Goal: Check status

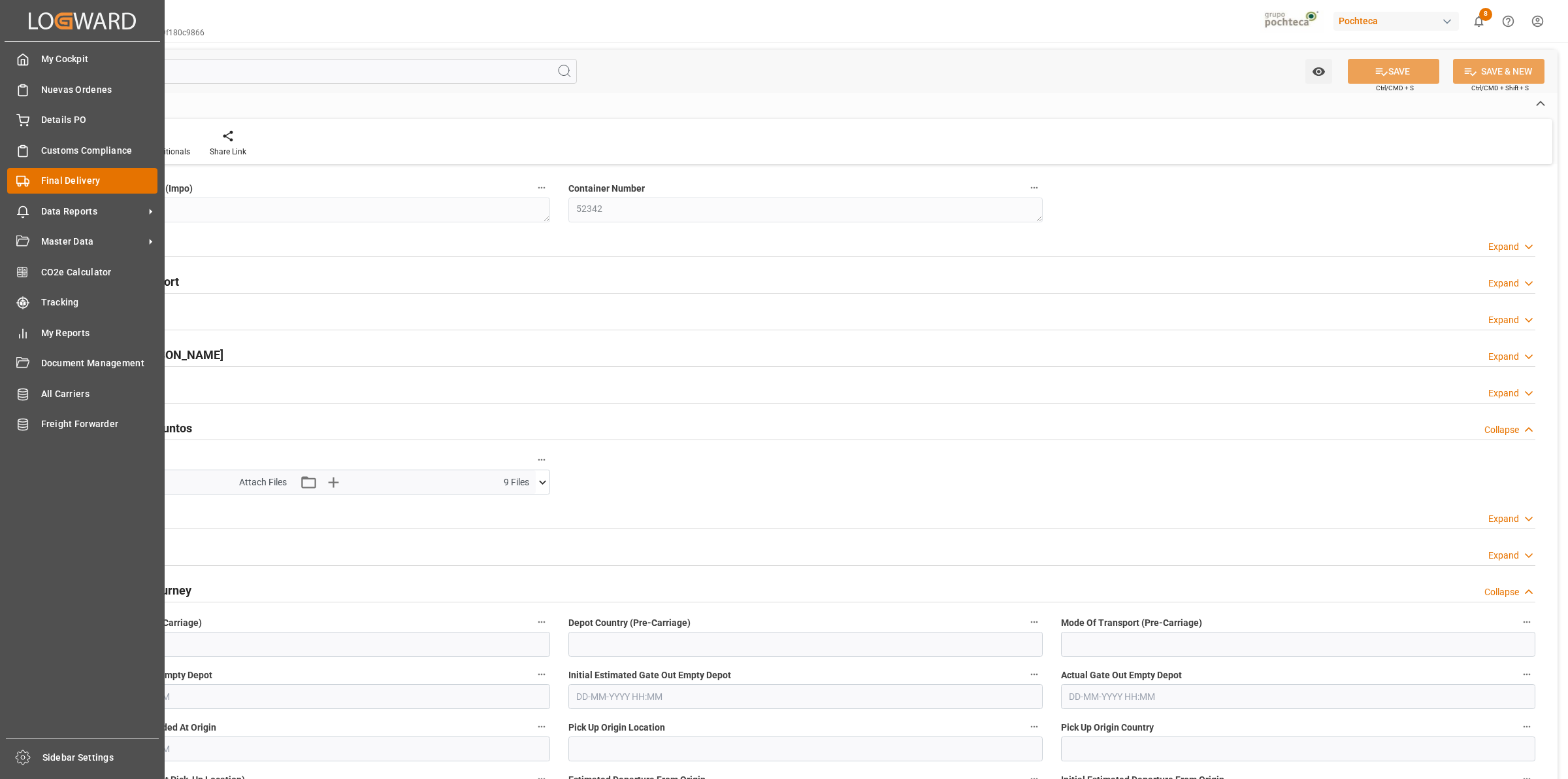
click at [37, 182] on div "Final Delivery Final Delivery" at bounding box center [82, 181] width 150 height 26
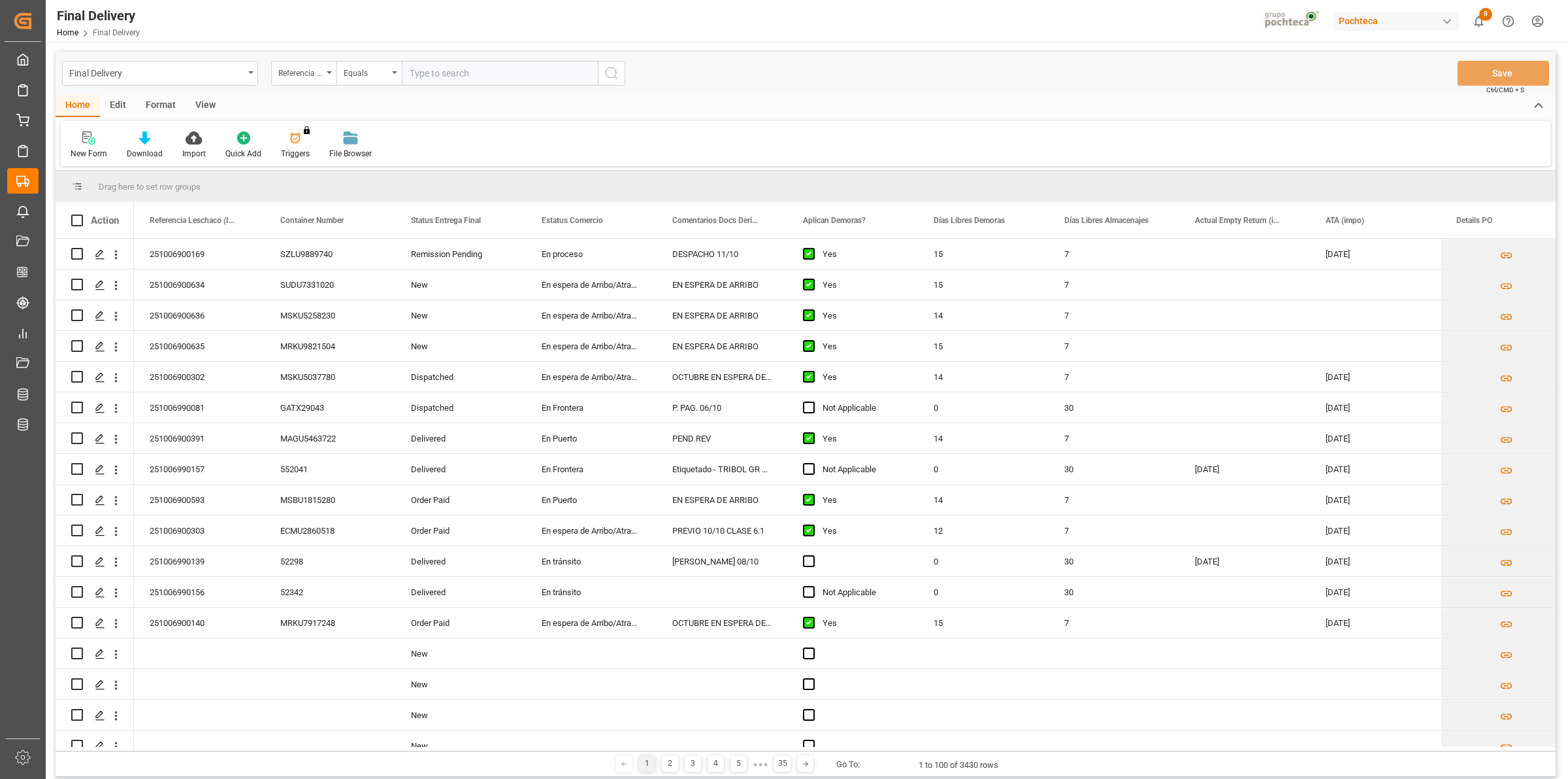
click at [917, 95] on div "Home Edit Format View" at bounding box center [805, 106] width 1501 height 22
click at [426, 73] on input "text" at bounding box center [499, 73] width 196 height 25
paste input "251006990152"
type input "251006990152"
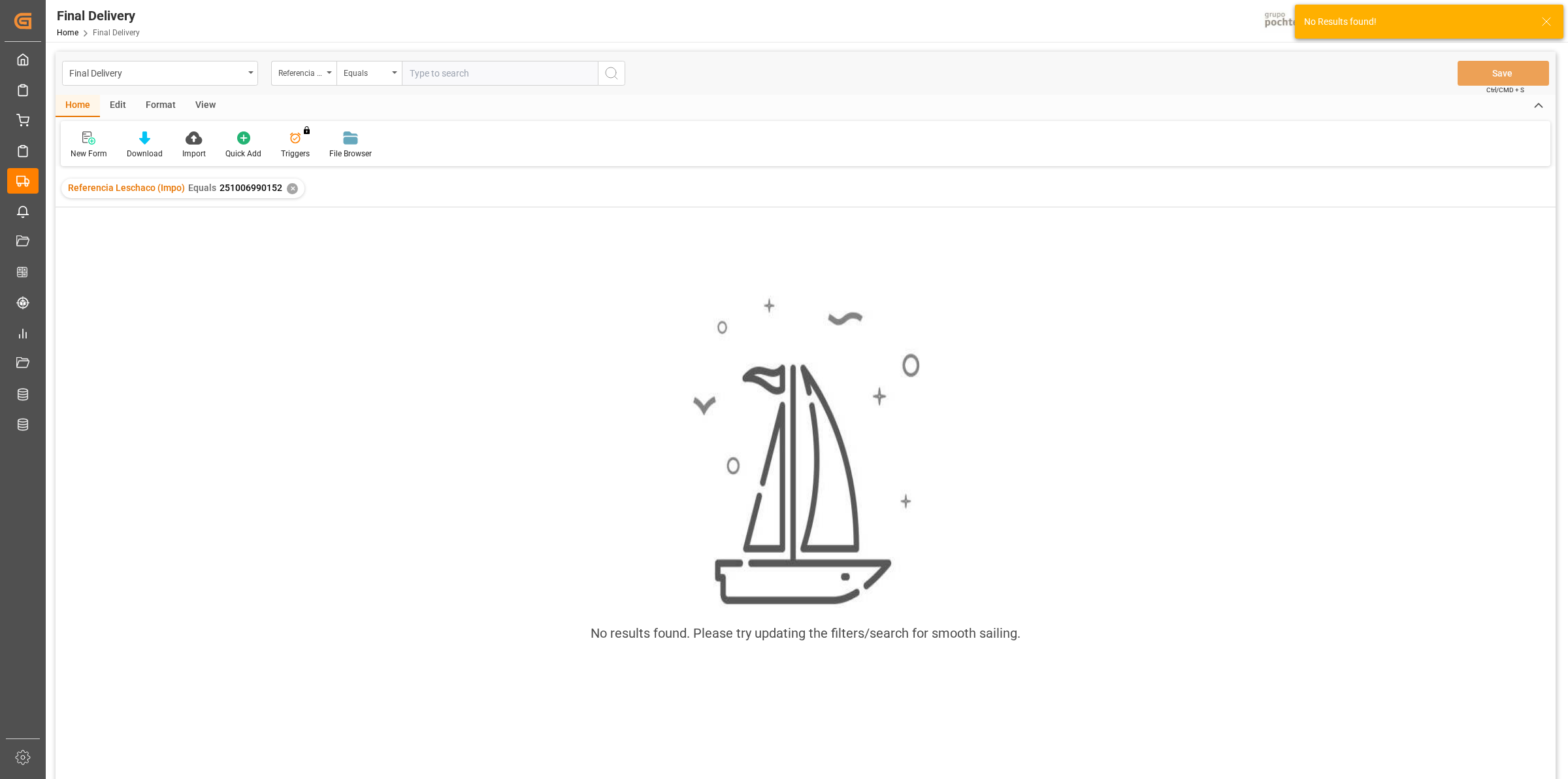
click at [288, 185] on div "✕" at bounding box center [292, 188] width 11 height 11
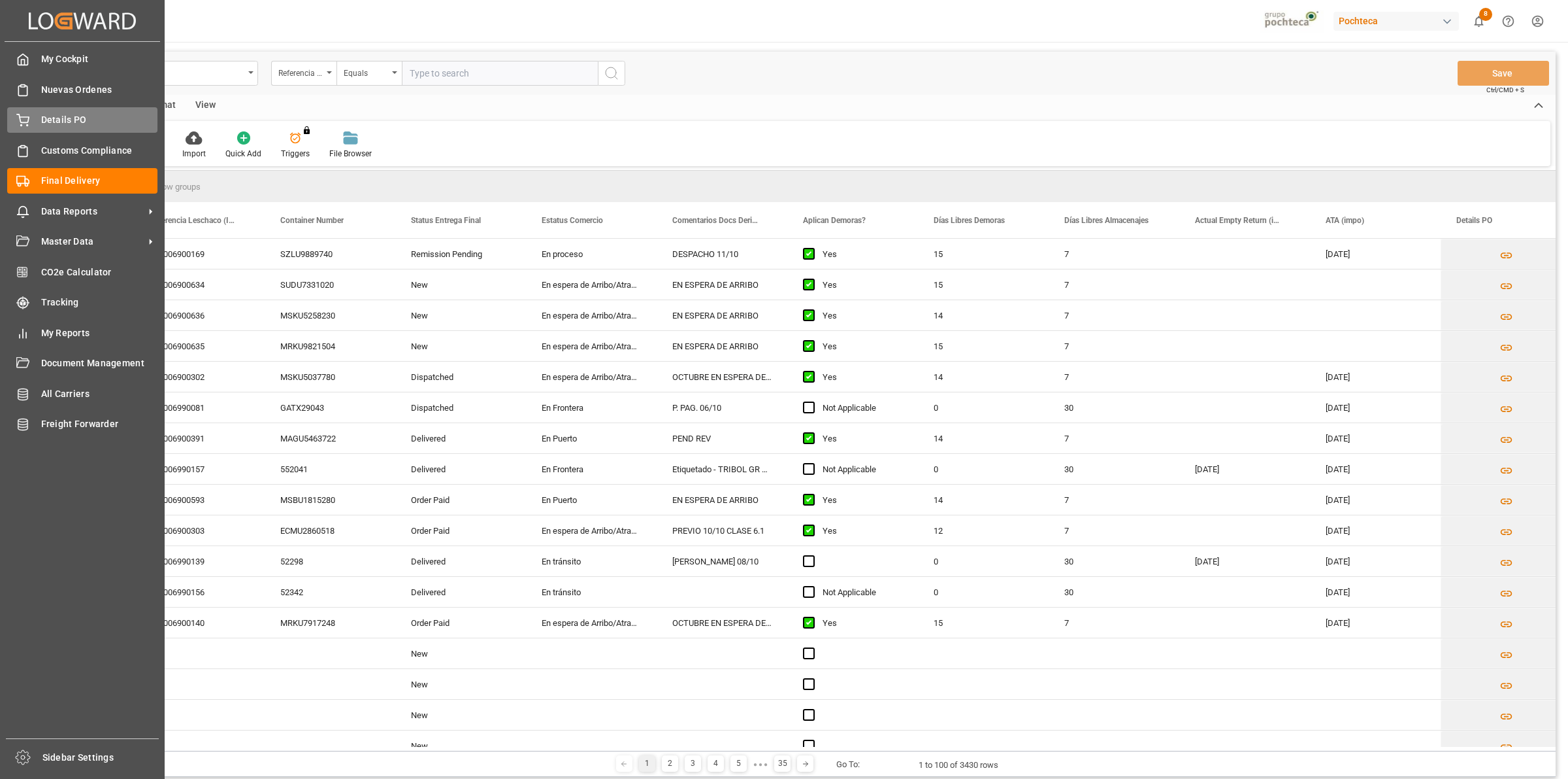
click at [38, 129] on div "Details PO Details PO" at bounding box center [82, 120] width 150 height 26
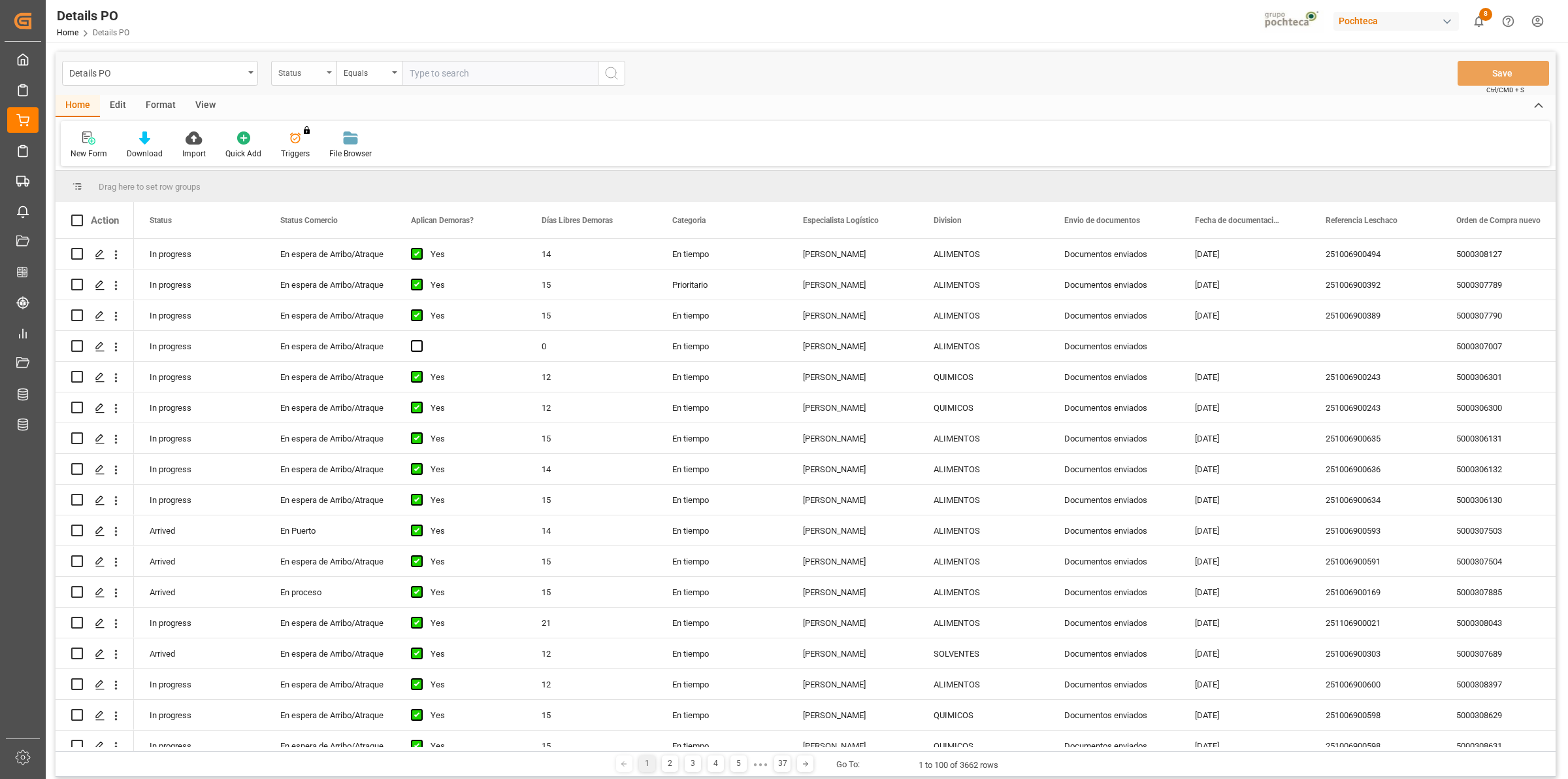
click at [306, 75] on div "Status" at bounding box center [301, 71] width 44 height 15
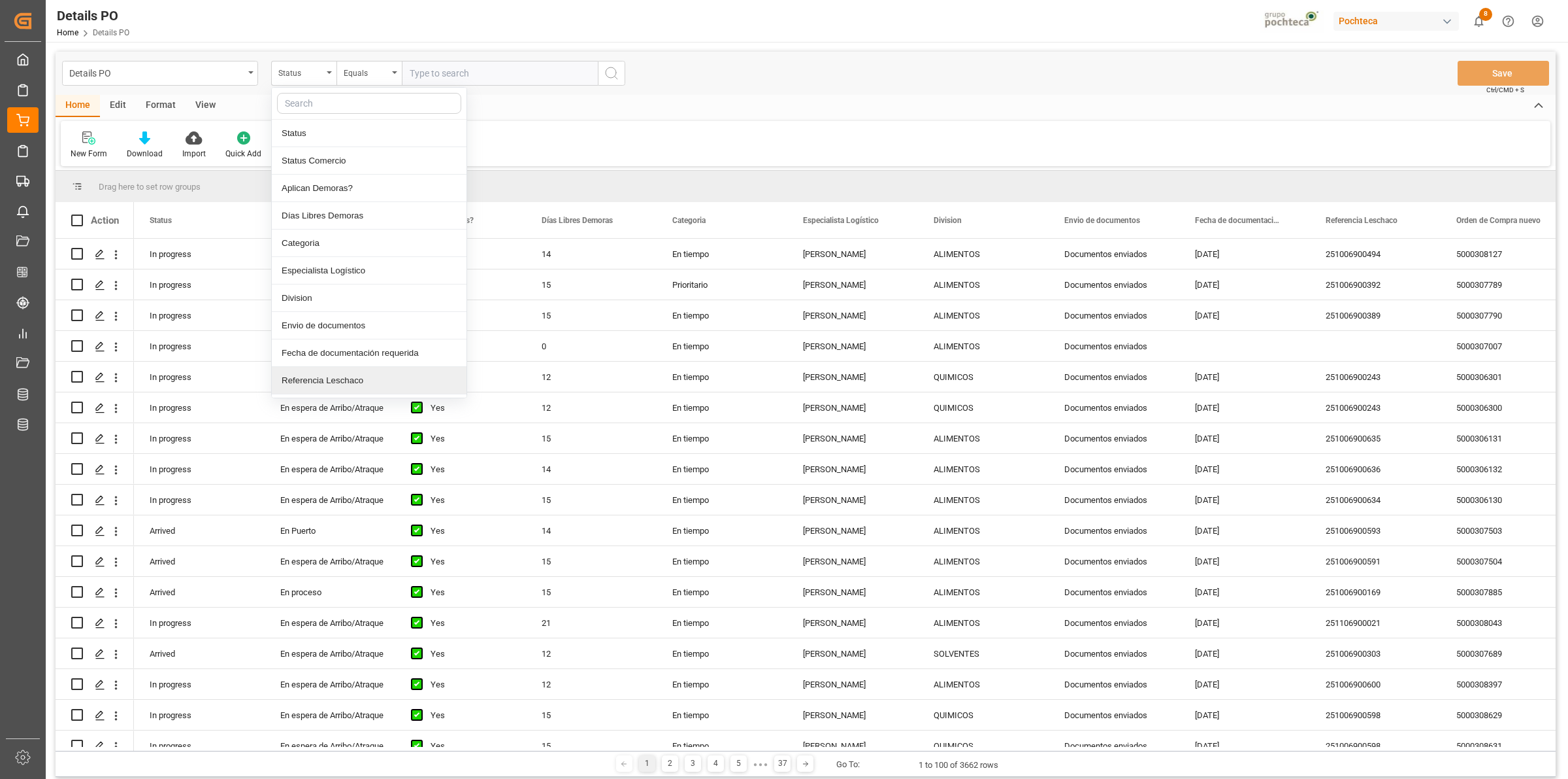
click at [362, 374] on div "Referencia Leschaco" at bounding box center [369, 381] width 194 height 27
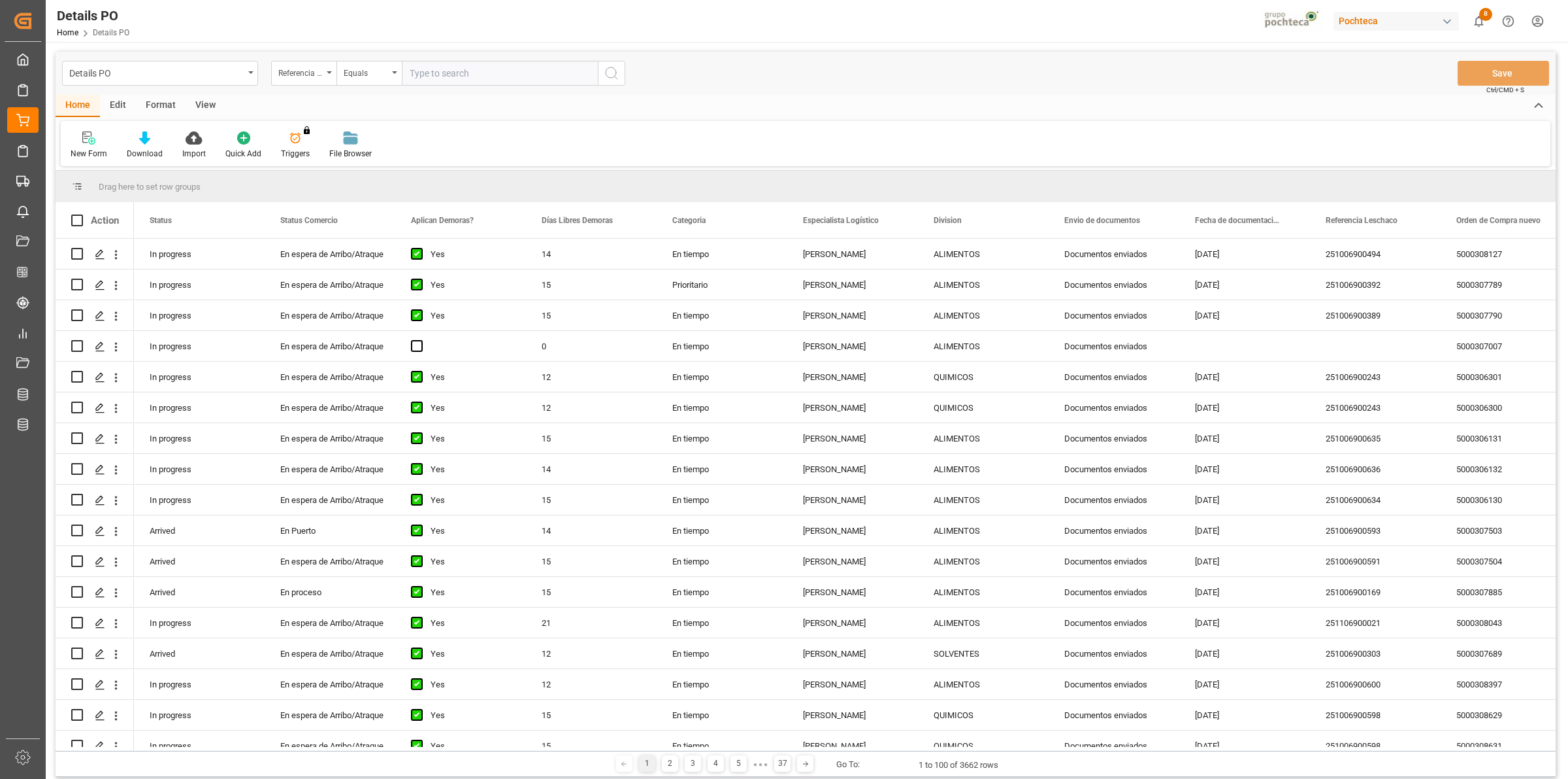
click at [423, 82] on input "text" at bounding box center [499, 73] width 196 height 25
paste input "251006990152"
type input "251006990152"
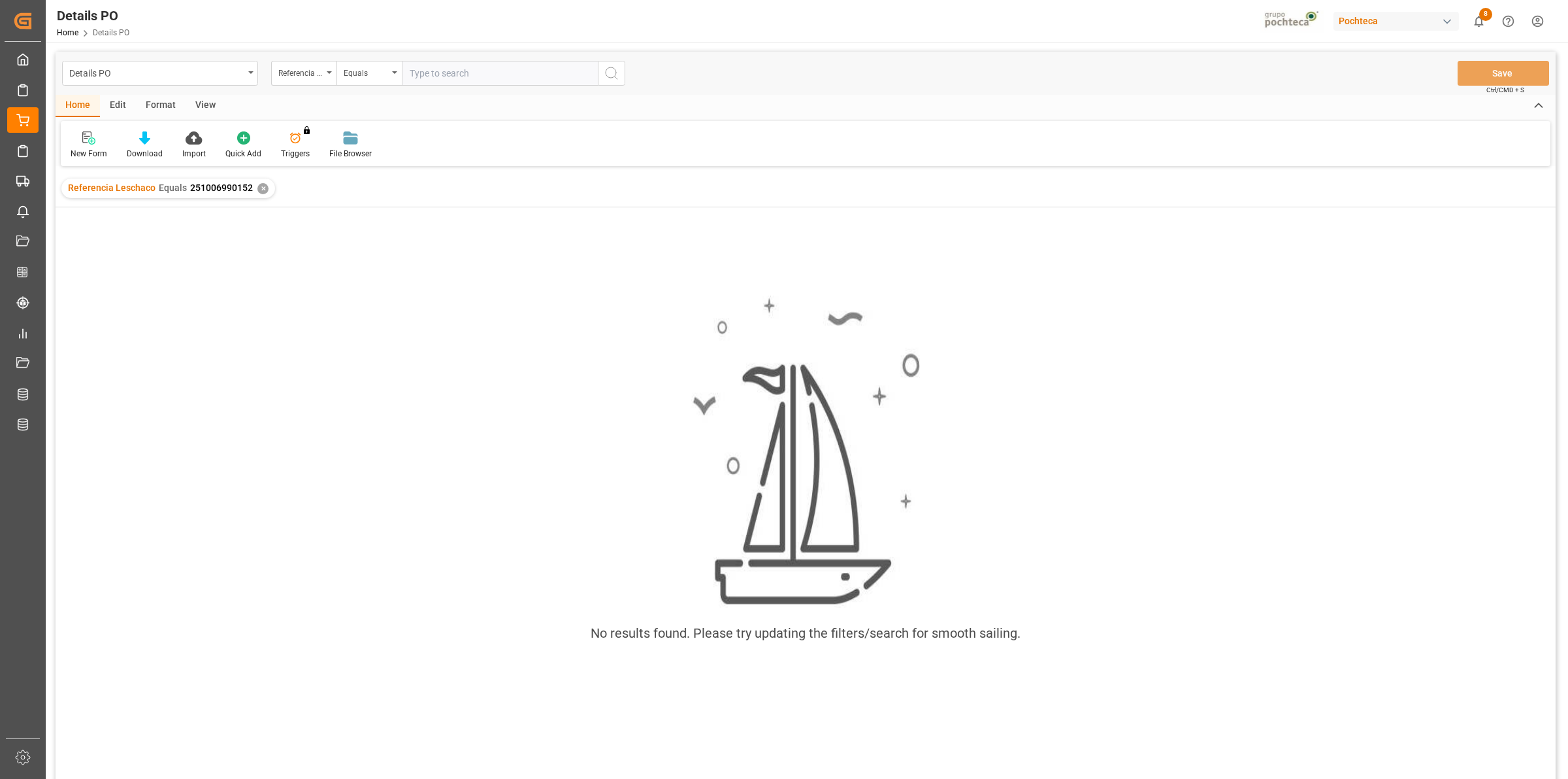
click at [258, 190] on div "✕" at bounding box center [263, 188] width 11 height 11
